Goal: Download file/media

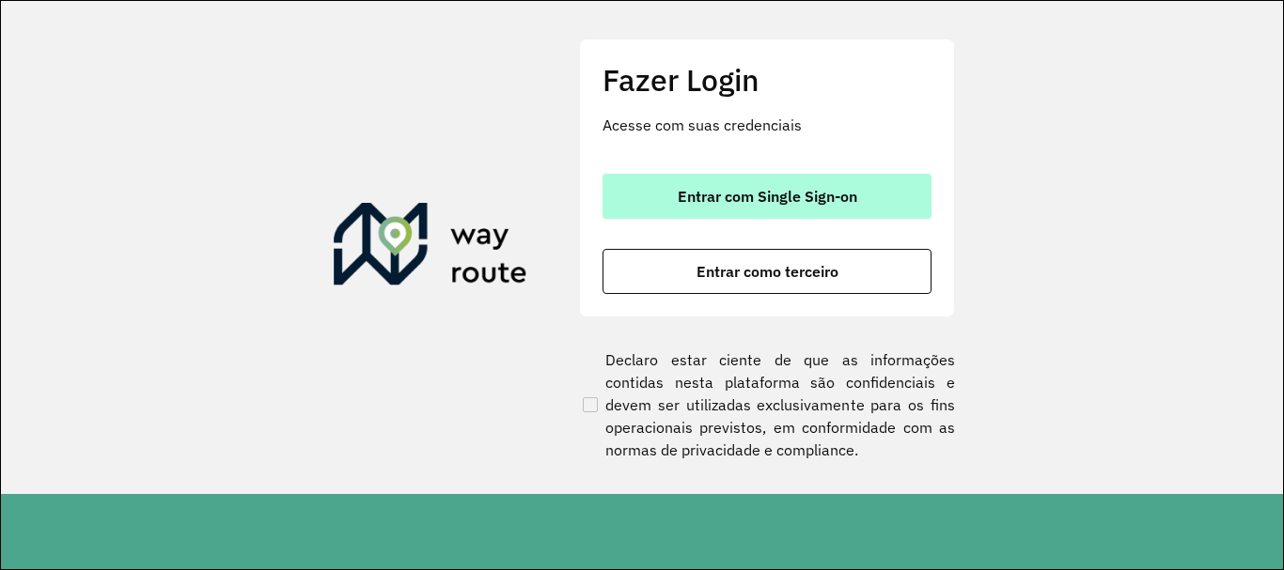
click at [675, 200] on button "Entrar com Single Sign-on" at bounding box center [766, 196] width 329 height 45
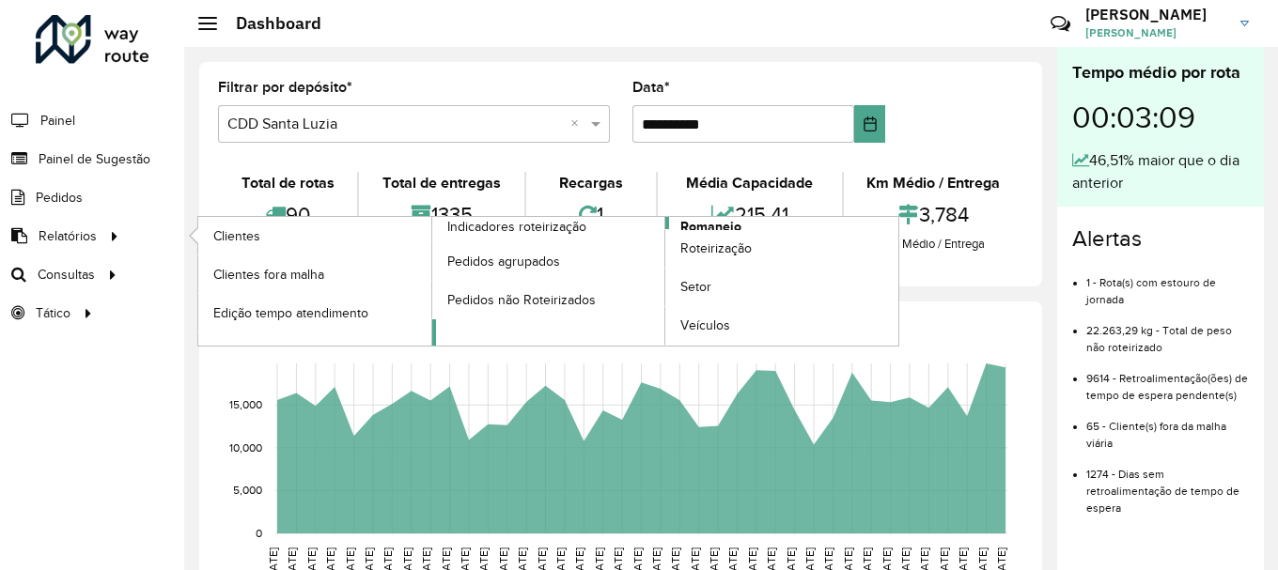
click at [698, 220] on span "Romaneio" at bounding box center [710, 227] width 61 height 20
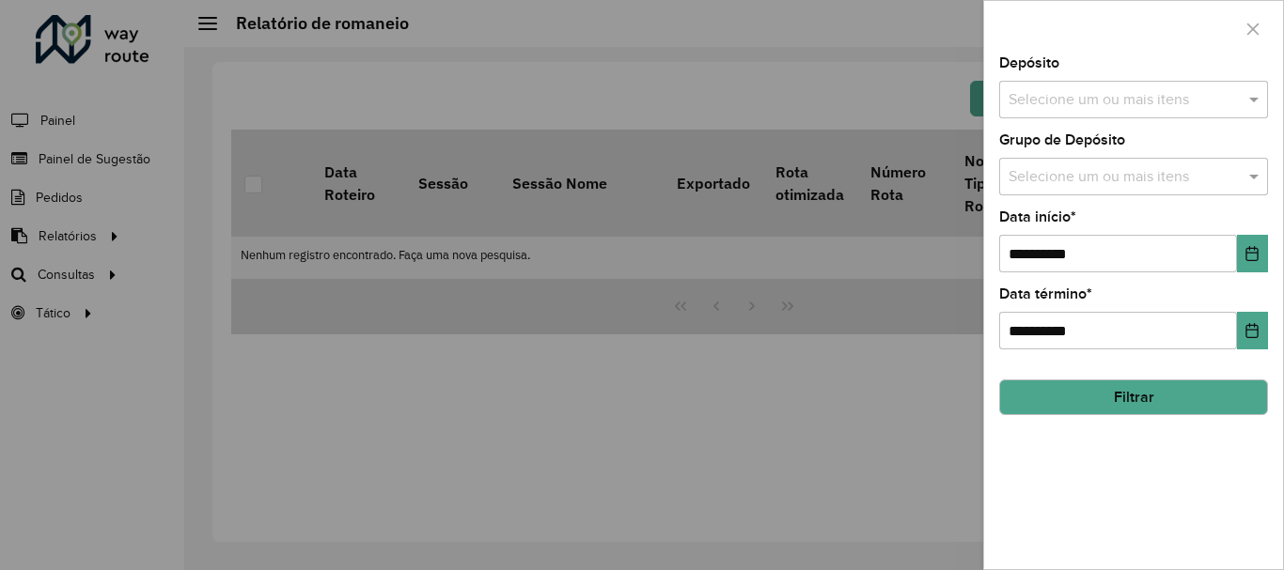
click at [1073, 114] on div "Selecione um ou mais itens" at bounding box center [1133, 100] width 269 height 38
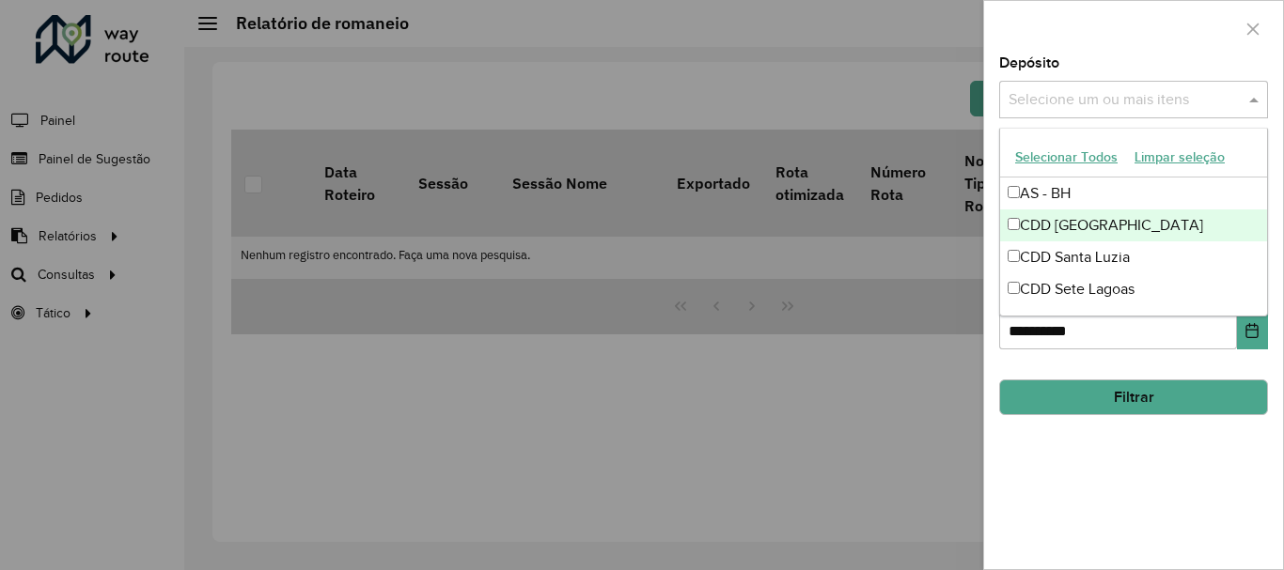
click at [1056, 229] on div "CDD [GEOGRAPHIC_DATA]" at bounding box center [1133, 226] width 267 height 32
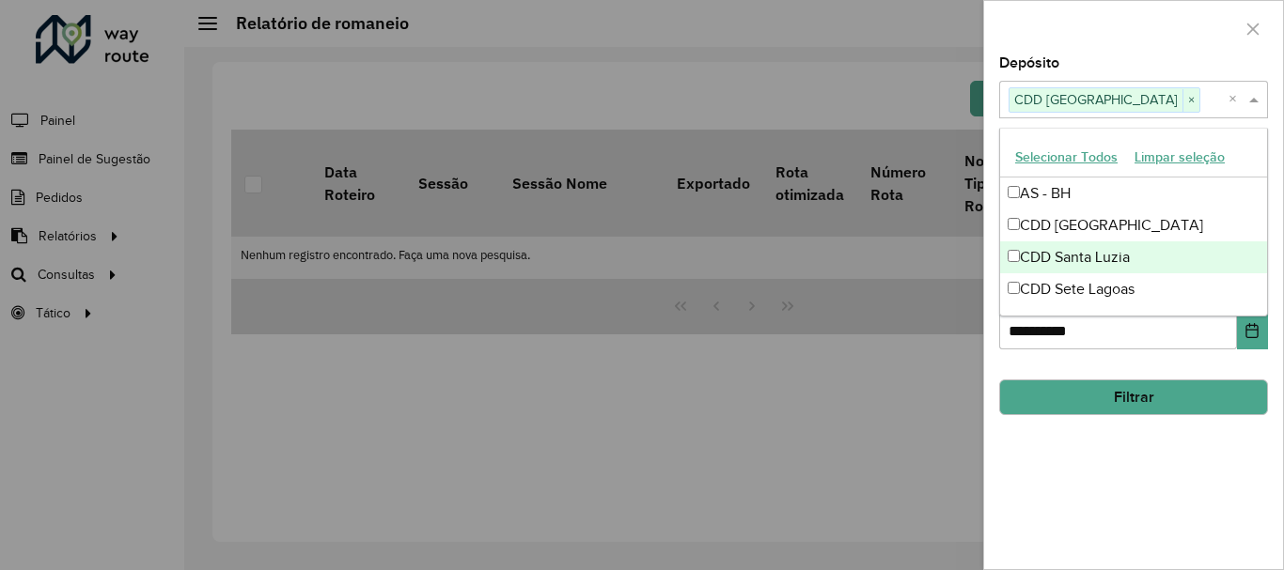
click at [1040, 392] on button "Filtrar" at bounding box center [1133, 398] width 269 height 36
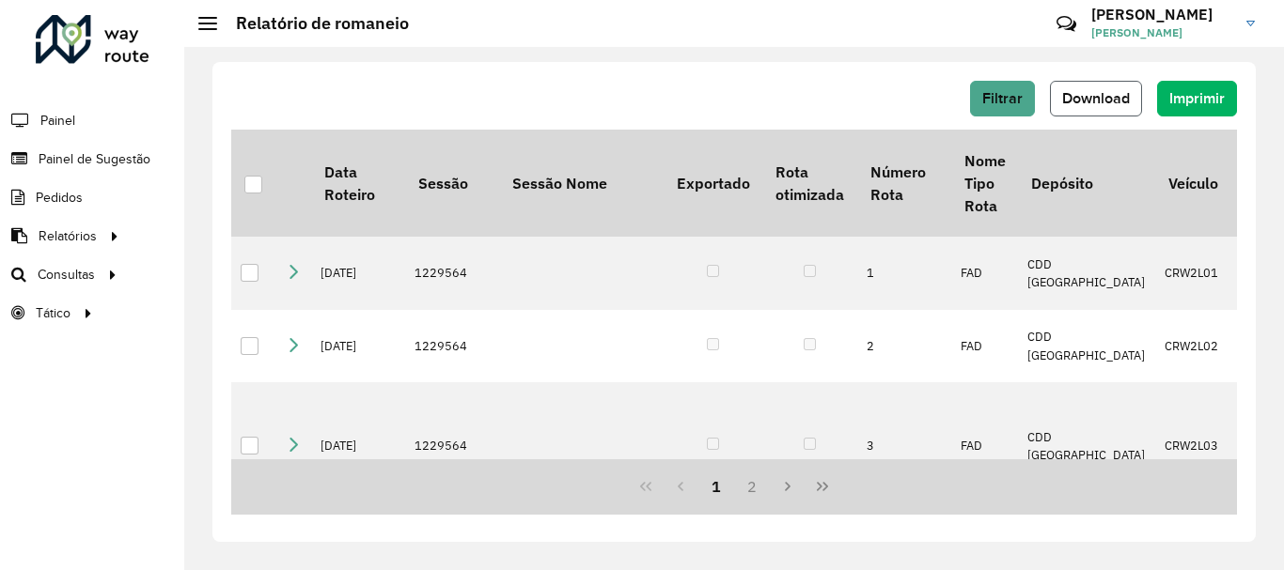
click at [1111, 102] on span "Download" at bounding box center [1096, 98] width 68 height 16
